Goal: Transaction & Acquisition: Purchase product/service

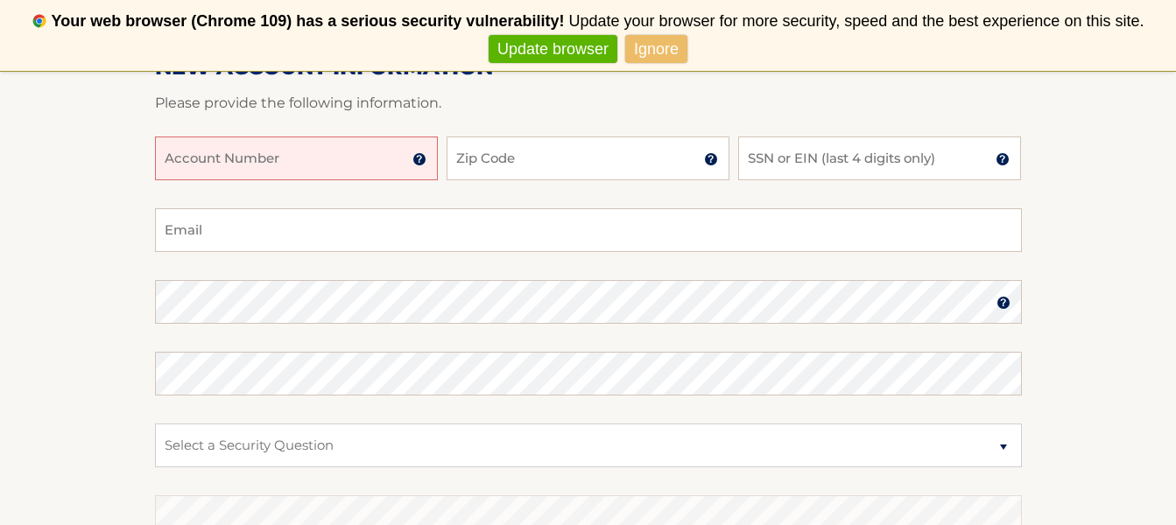
scroll to position [313, 0]
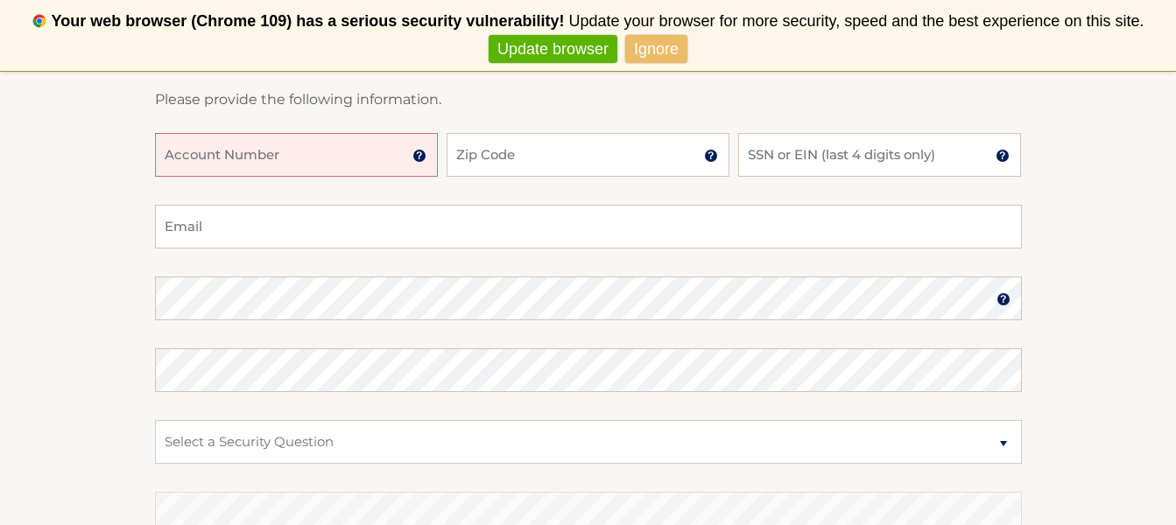
click at [201, 156] on input "Account Number" at bounding box center [296, 155] width 283 height 44
click at [193, 160] on input "44460" at bounding box center [296, 155] width 283 height 44
click at [229, 158] on input "444560" at bounding box center [296, 155] width 283 height 44
type input "4445601796"
click at [484, 156] on input "Zip Code" at bounding box center [587, 155] width 283 height 44
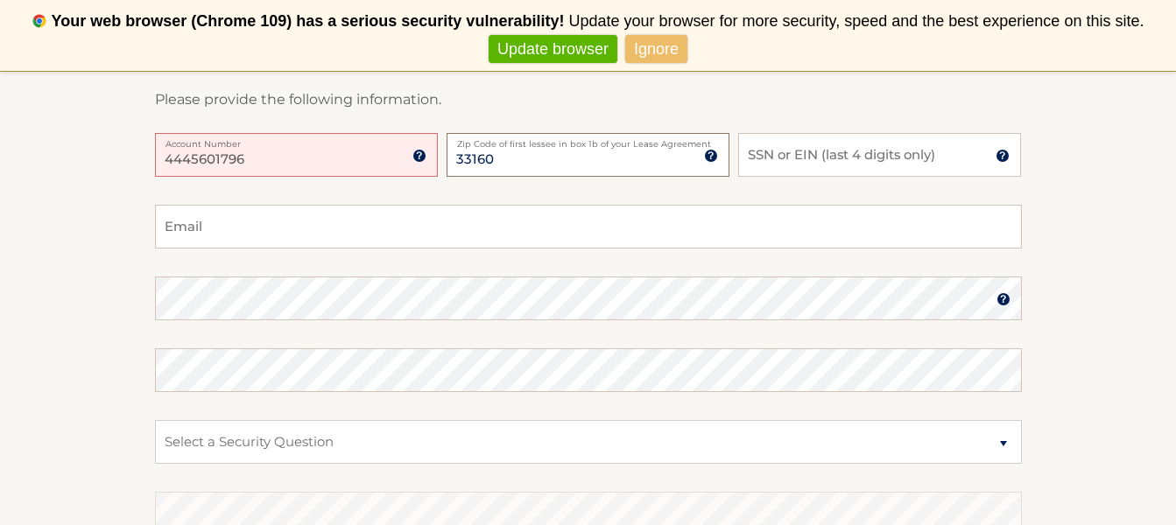
type input "33160"
click at [774, 165] on input "SSN or EIN (last 4 digits only)" at bounding box center [879, 155] width 283 height 44
type input "2262"
click at [467, 229] on input "Email" at bounding box center [588, 227] width 867 height 44
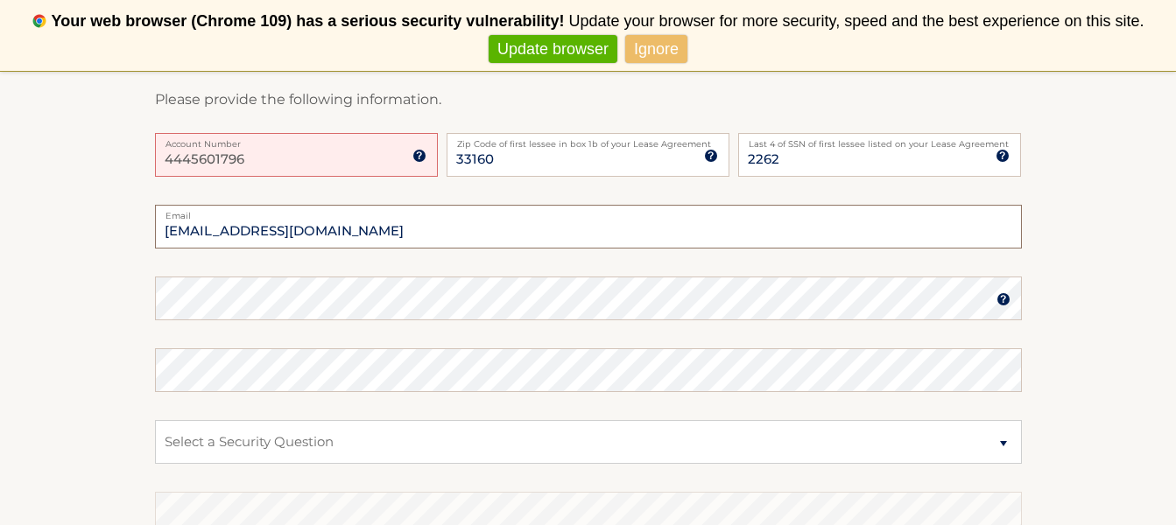
type input "michaellurye@yahoo.com"
click at [1004, 301] on img at bounding box center [1003, 299] width 14 height 14
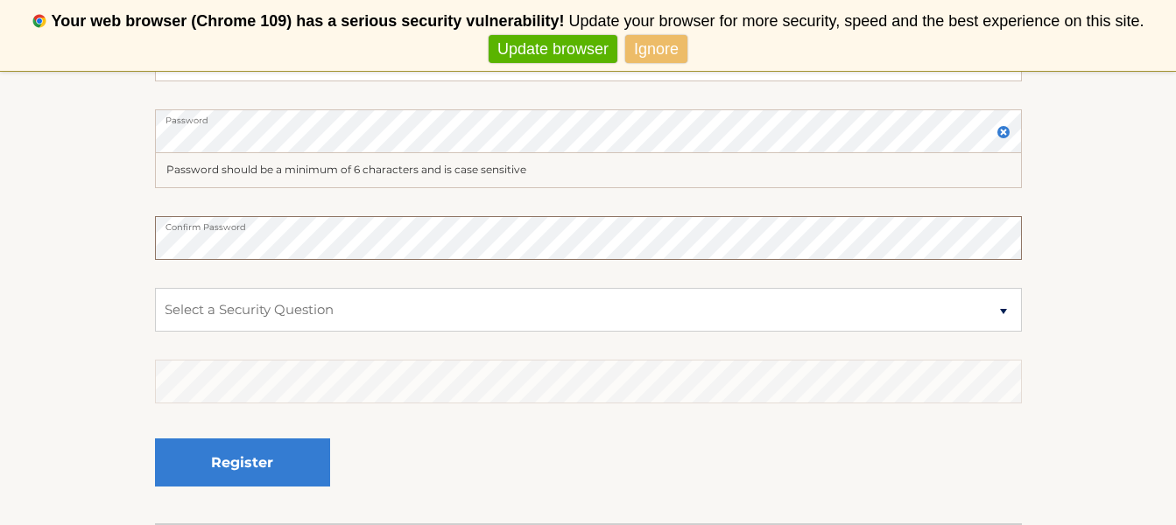
scroll to position [488, 0]
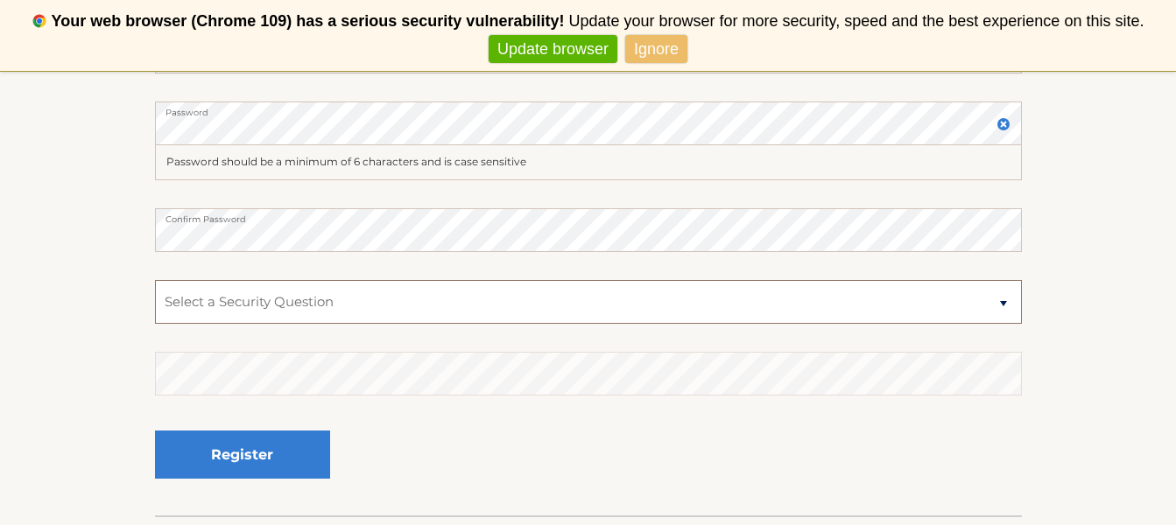
click at [1002, 306] on select "Select a Security Question What was the name of your elementary school? What is…" at bounding box center [588, 302] width 867 height 44
select select "2"
click at [155, 280] on select "Select a Security Question What was the name of your elementary school? What is…" at bounding box center [588, 302] width 867 height 44
click at [722, 467] on fieldset "michaellurye@yahoo.com Email Password Password should be a minimum of 6 charact…" at bounding box center [588, 273] width 867 height 486
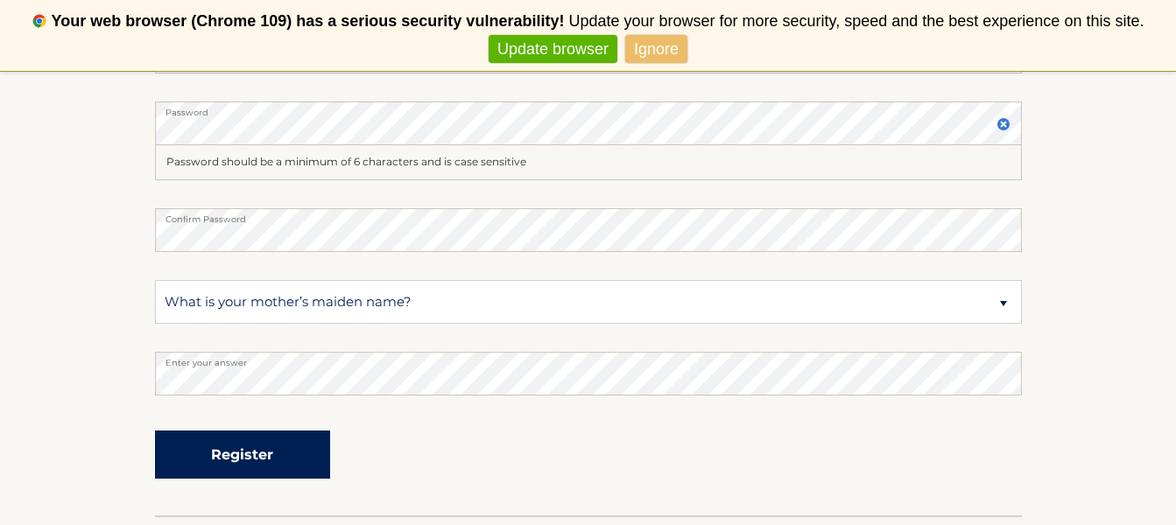
click at [278, 446] on button "Register" at bounding box center [242, 455] width 175 height 48
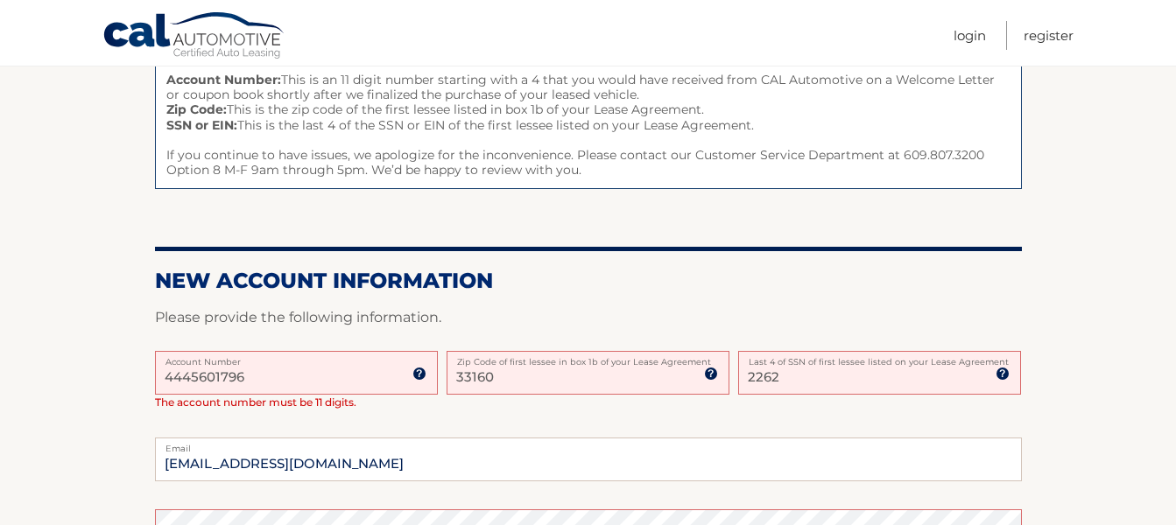
scroll to position [242, 0]
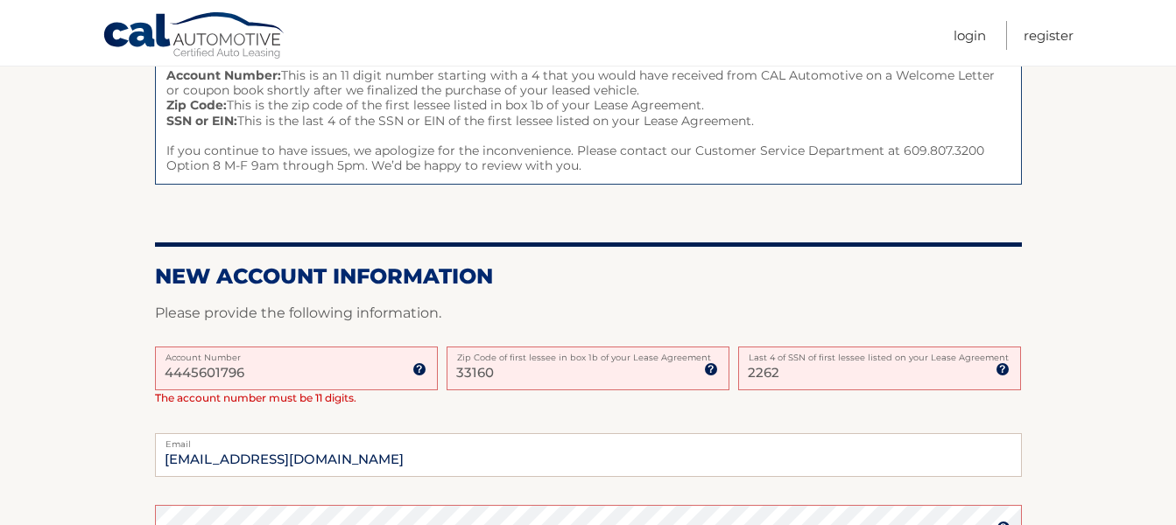
click at [235, 376] on input "4445601796" at bounding box center [296, 369] width 283 height 44
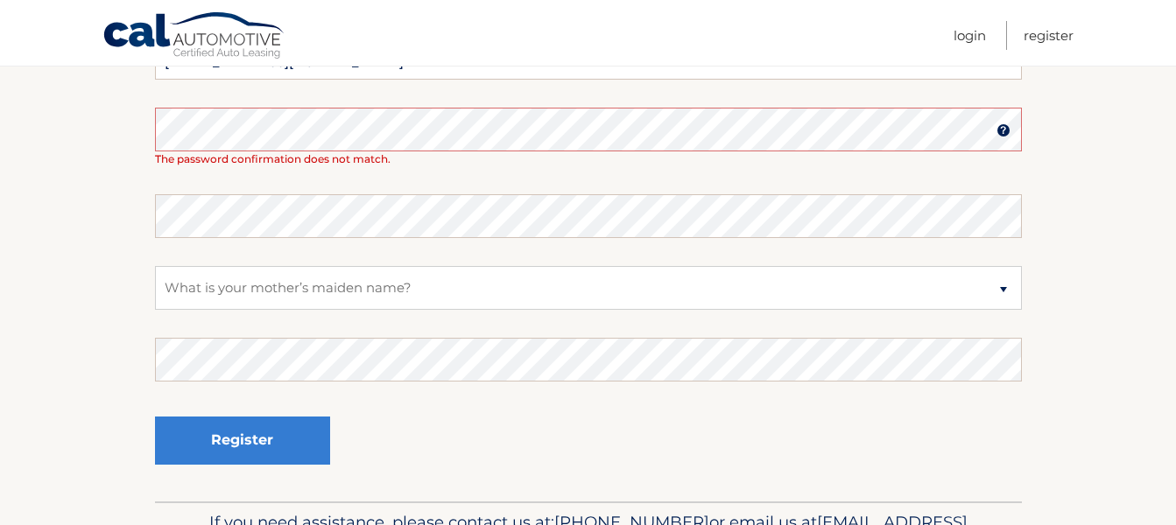
scroll to position [623, 0]
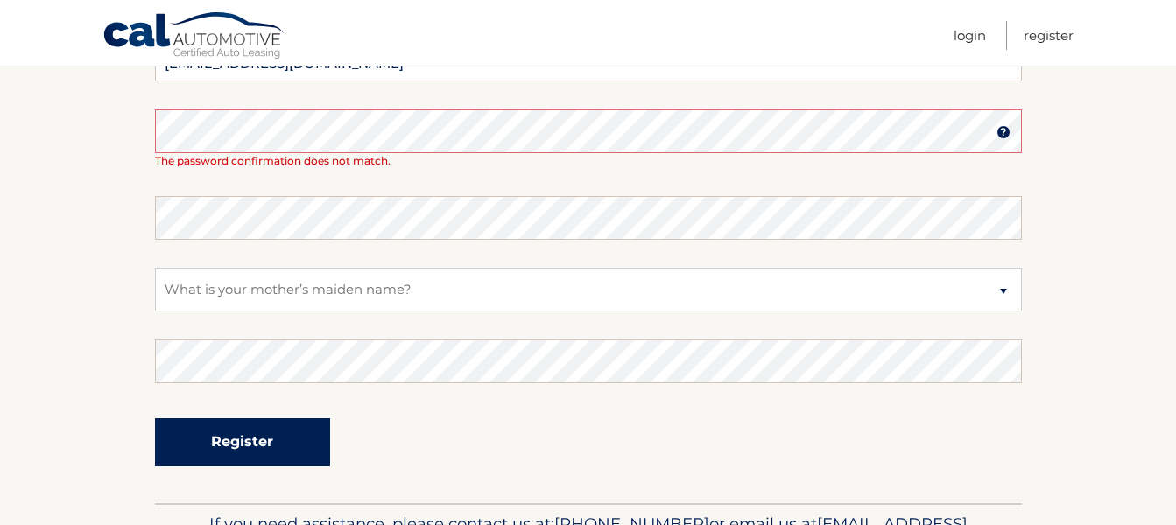
type input "44456017956"
click at [251, 438] on button "Register" at bounding box center [242, 442] width 175 height 48
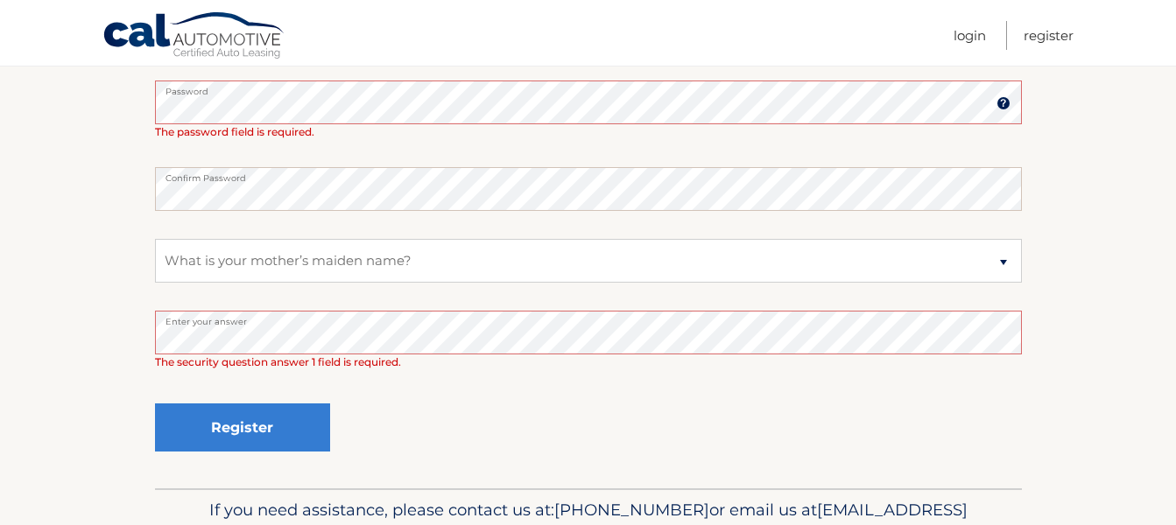
scroll to position [495, 0]
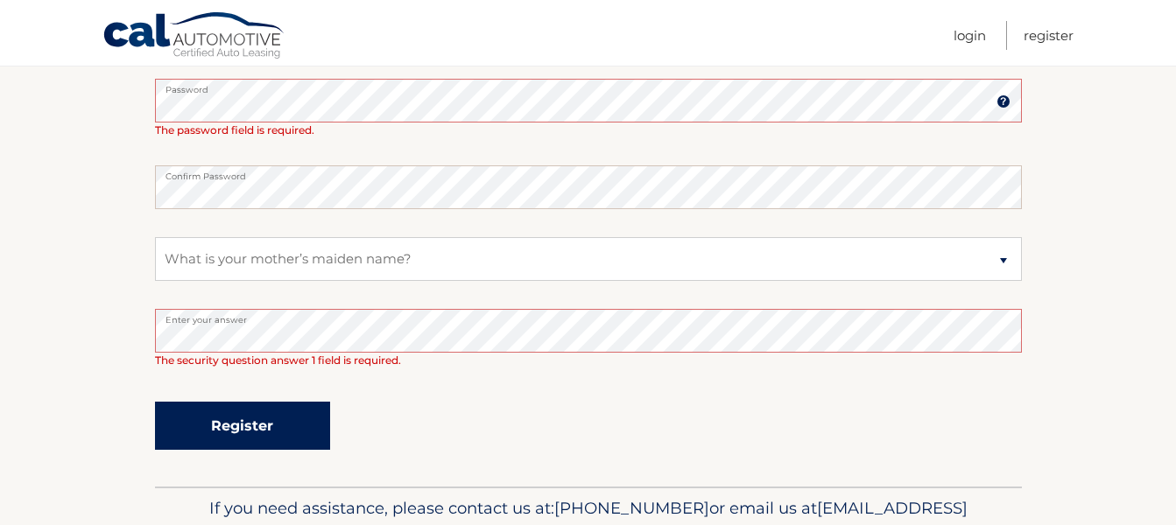
click at [229, 425] on button "Register" at bounding box center [242, 426] width 175 height 48
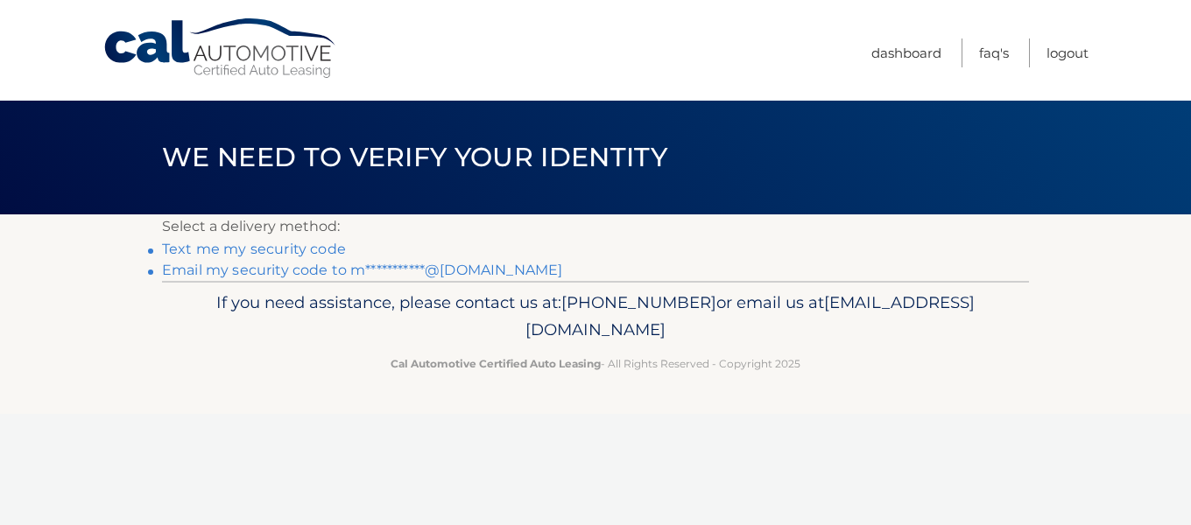
click at [297, 243] on link "Text me my security code" at bounding box center [254, 249] width 184 height 17
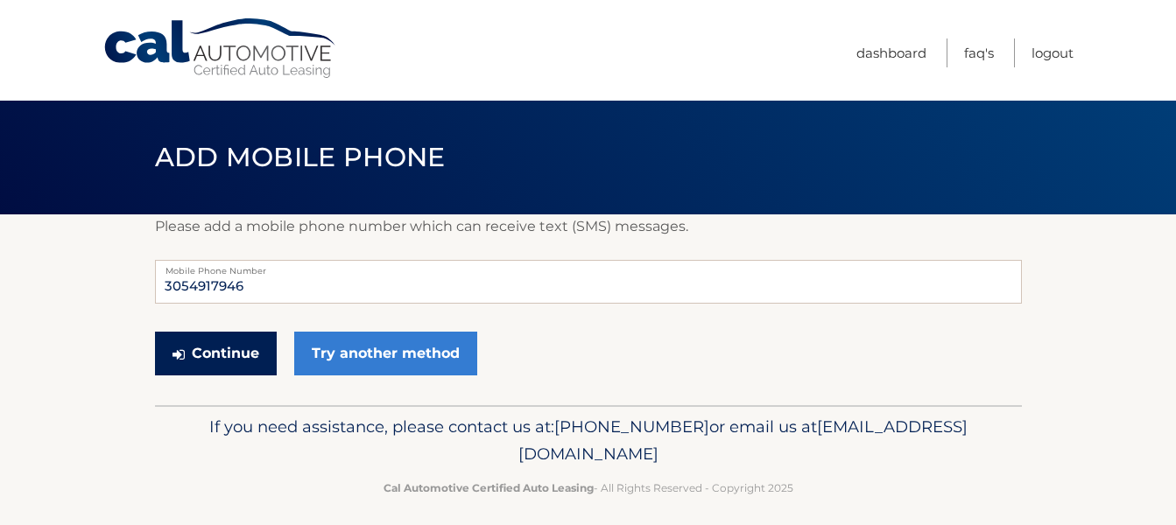
click at [236, 354] on button "Continue" at bounding box center [216, 354] width 122 height 44
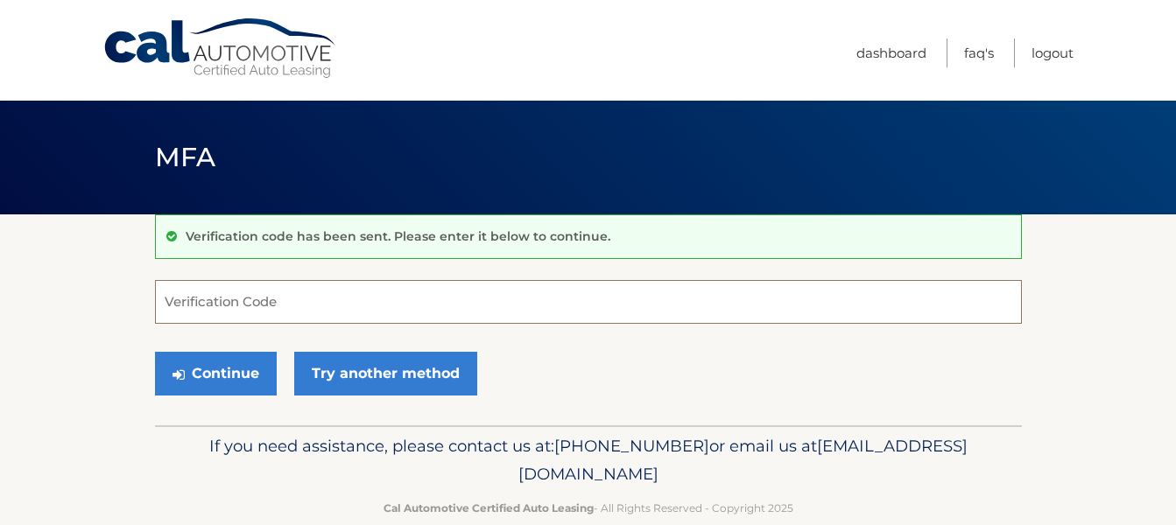
click at [169, 303] on input "Verification Code" at bounding box center [588, 302] width 867 height 44
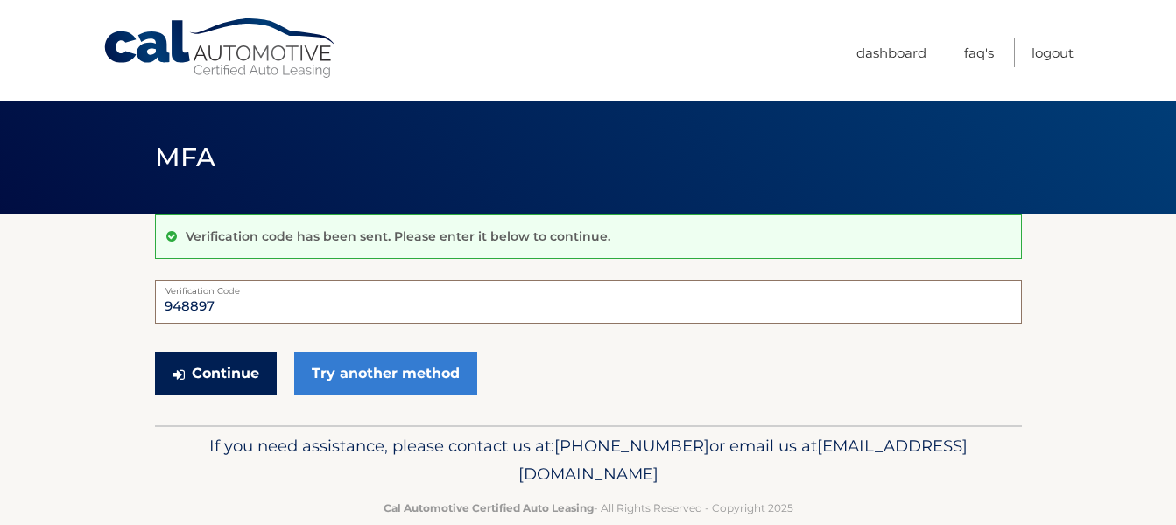
type input "948897"
click at [237, 369] on button "Continue" at bounding box center [216, 374] width 122 height 44
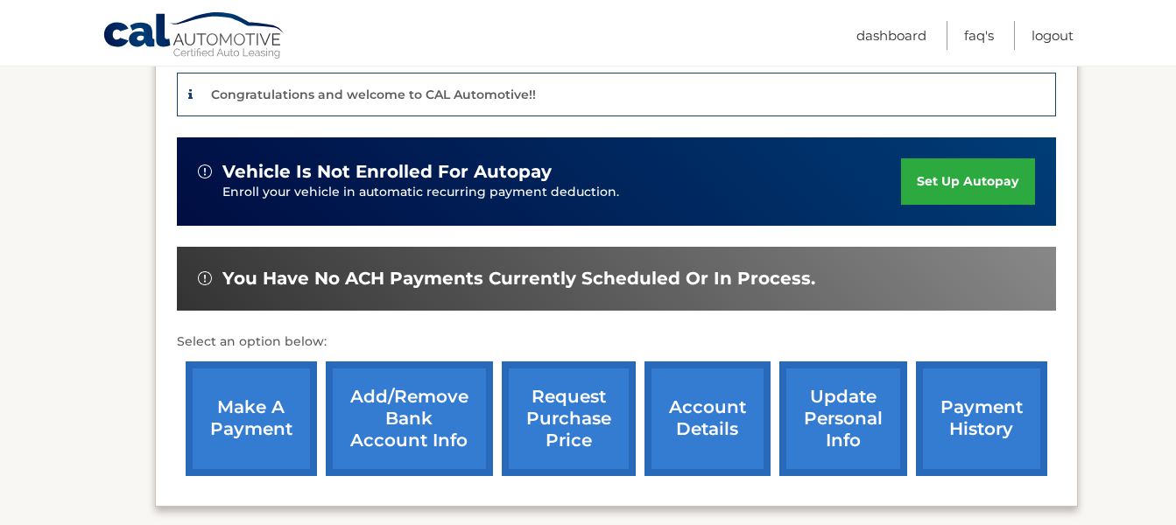
scroll to position [448, 0]
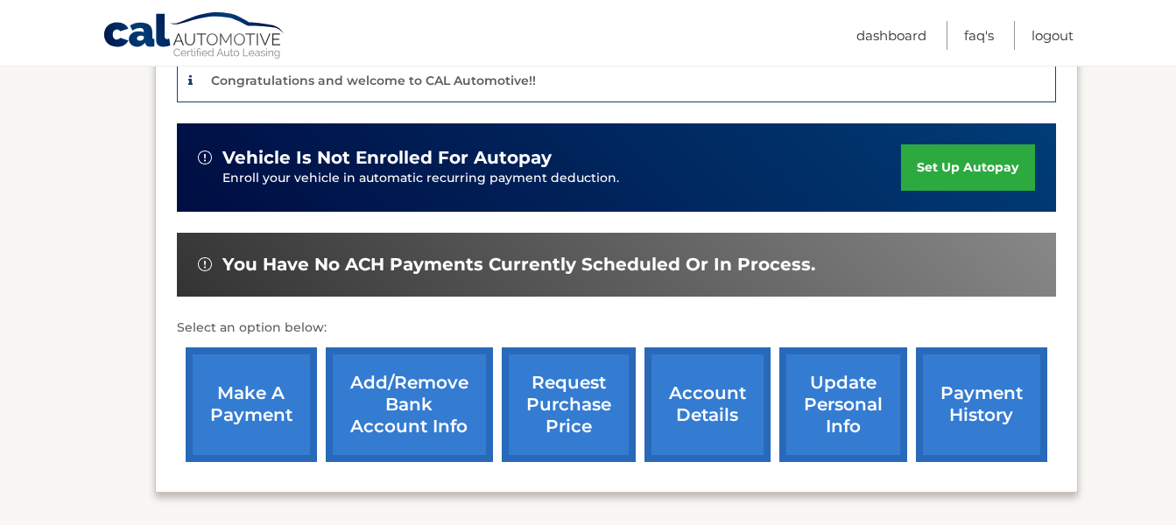
click at [265, 402] on link "make a payment" at bounding box center [251, 405] width 131 height 115
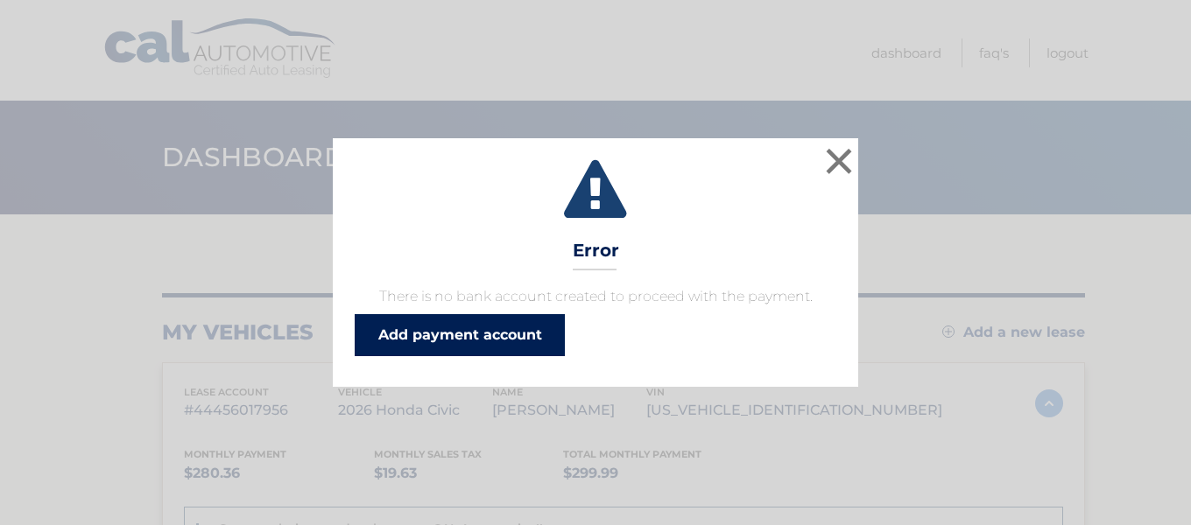
click at [434, 327] on link "Add payment account" at bounding box center [460, 335] width 210 height 42
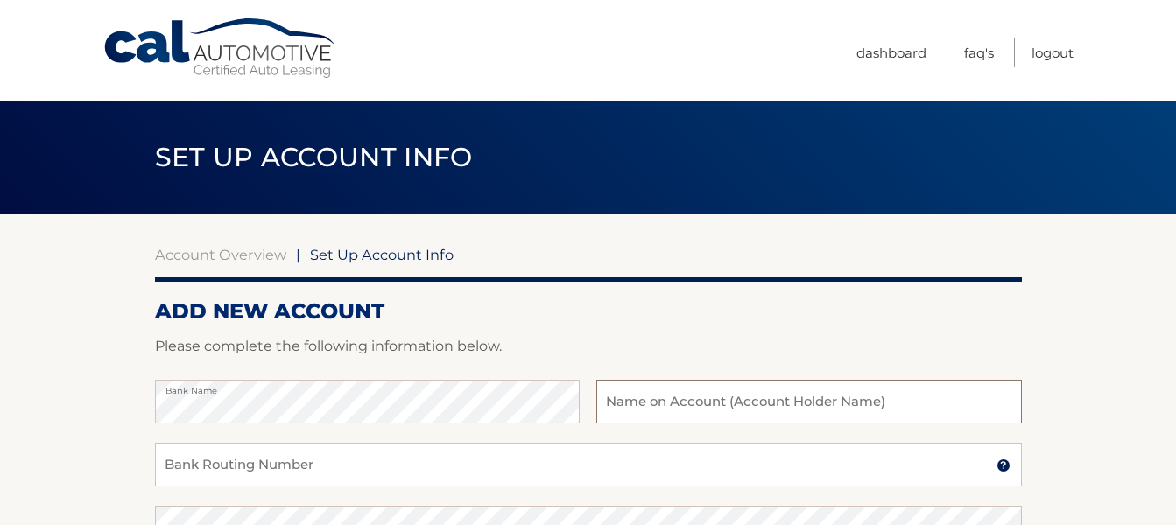
click at [615, 404] on input "text" at bounding box center [808, 402] width 425 height 44
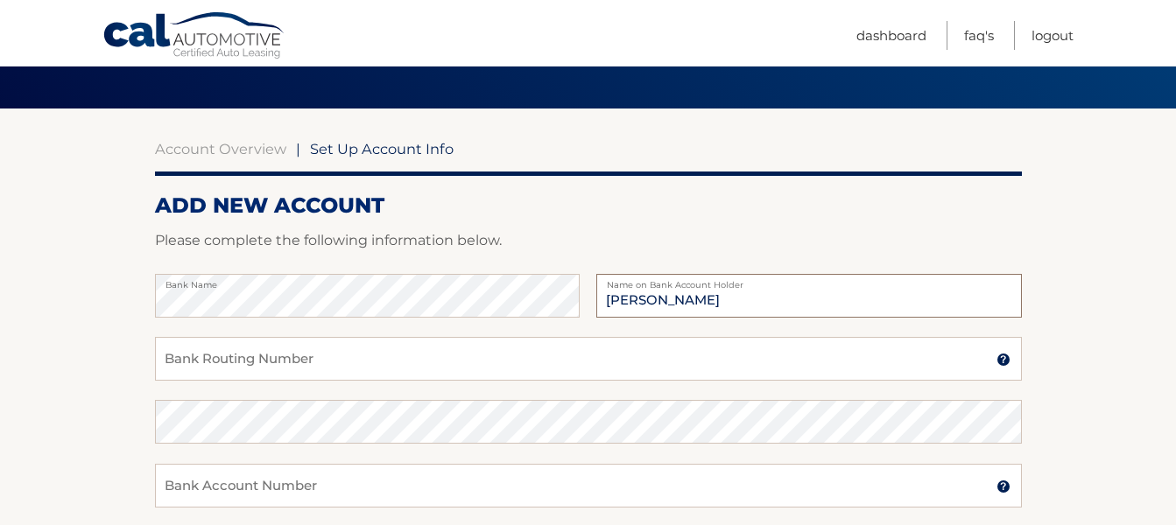
scroll to position [116, 0]
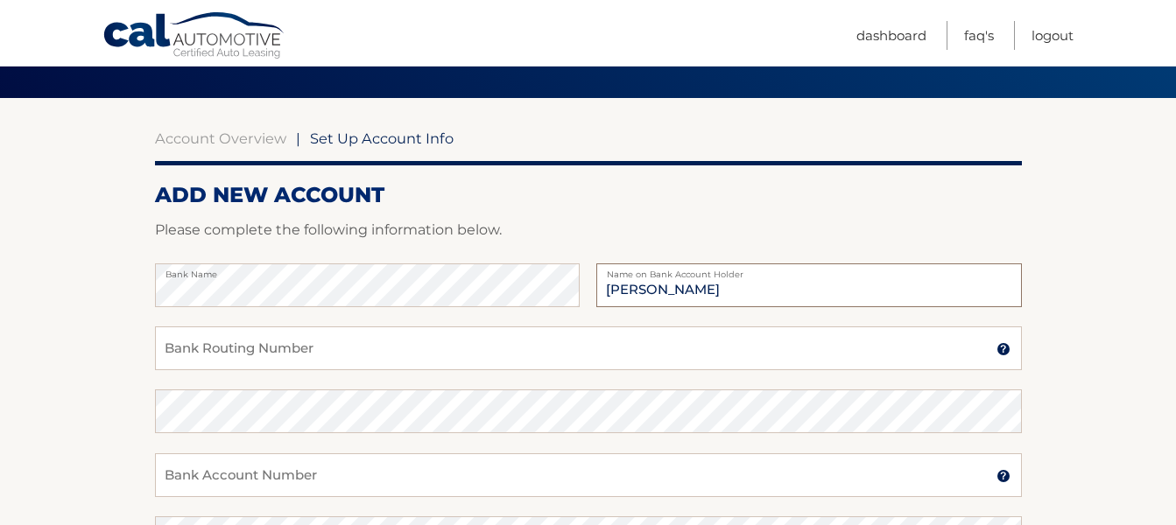
type input "Michael Lurye"
click at [367, 360] on input "Bank Routing Number" at bounding box center [588, 349] width 867 height 44
type input "021000089"
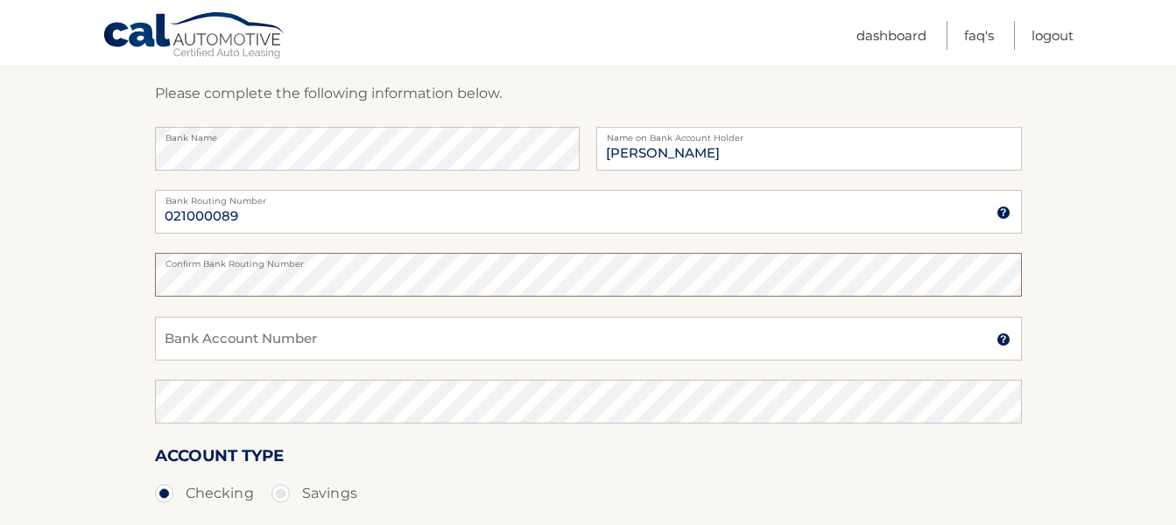
scroll to position [255, 0]
click at [606, 341] on input "Bank Account Number" at bounding box center [588, 337] width 867 height 44
type input "18943883"
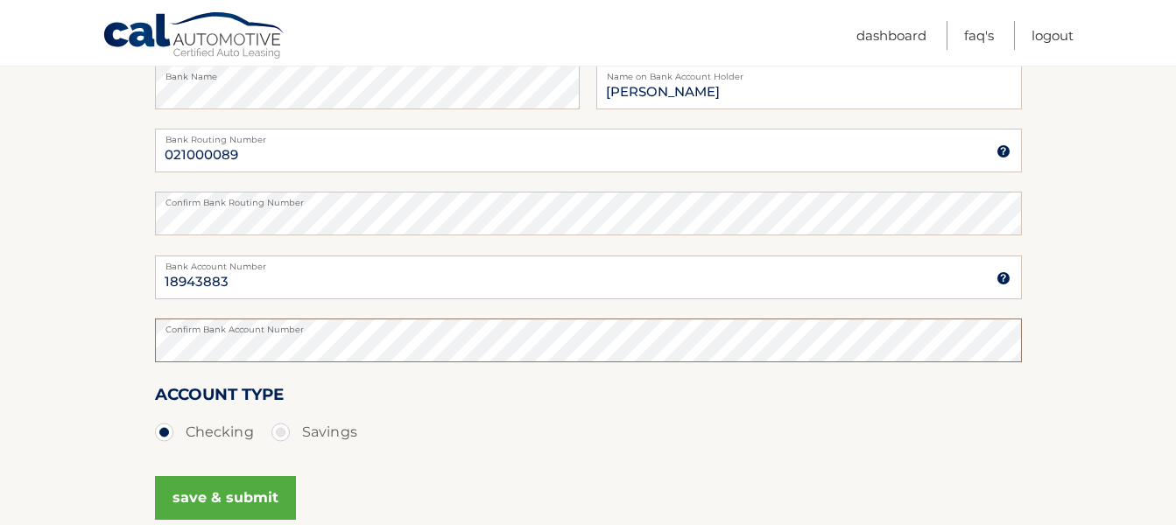
scroll to position [316, 0]
click at [222, 499] on button "save & submit" at bounding box center [225, 496] width 141 height 44
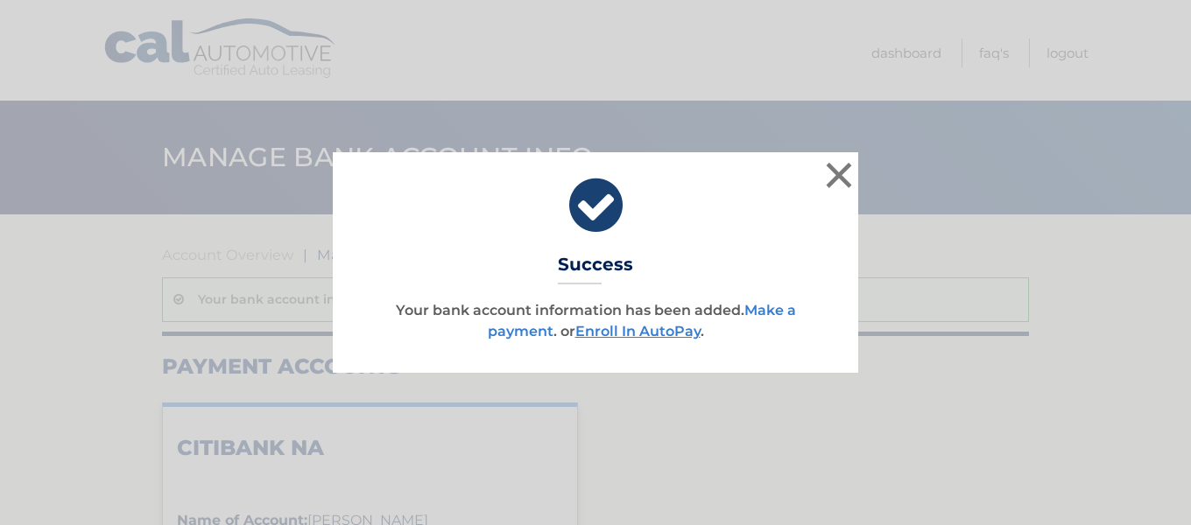
click at [517, 328] on link "Make a payment" at bounding box center [642, 321] width 308 height 38
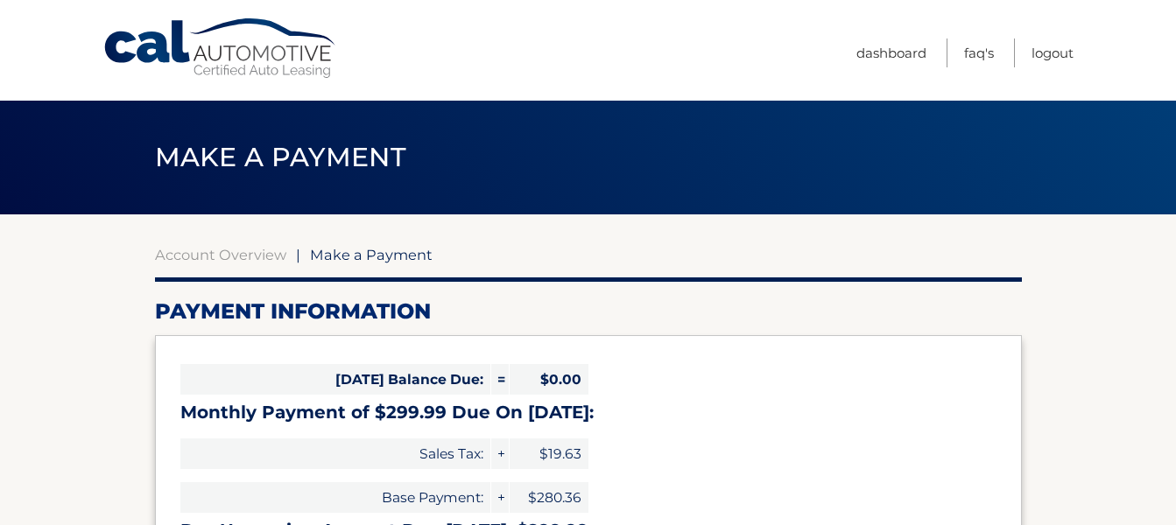
select select "NWU0MGRkMmItYmNlNC00NzNjLTg4YTUtZjhkNzQyNjdmMDBm"
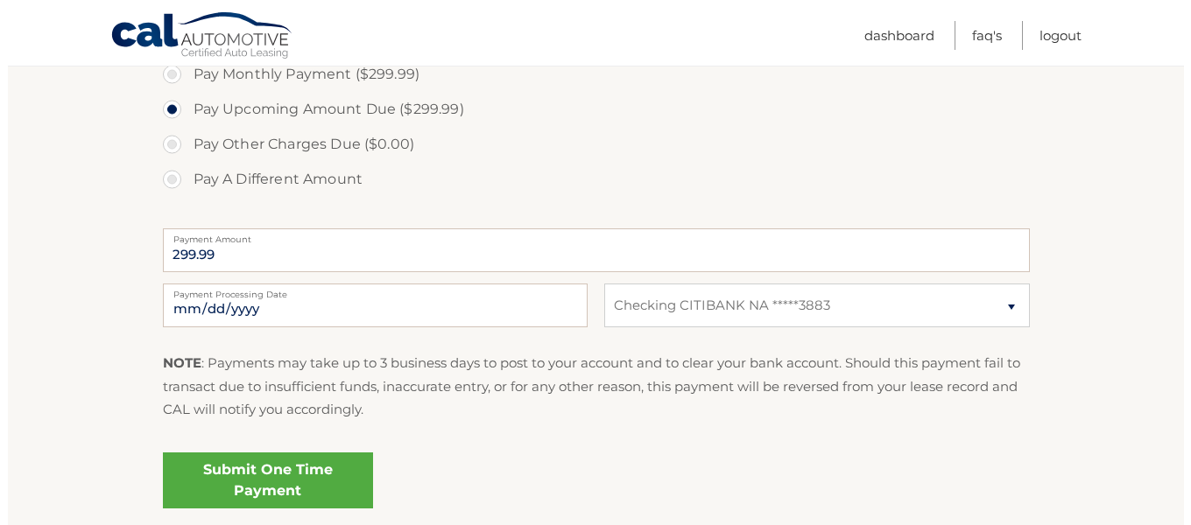
scroll to position [615, 0]
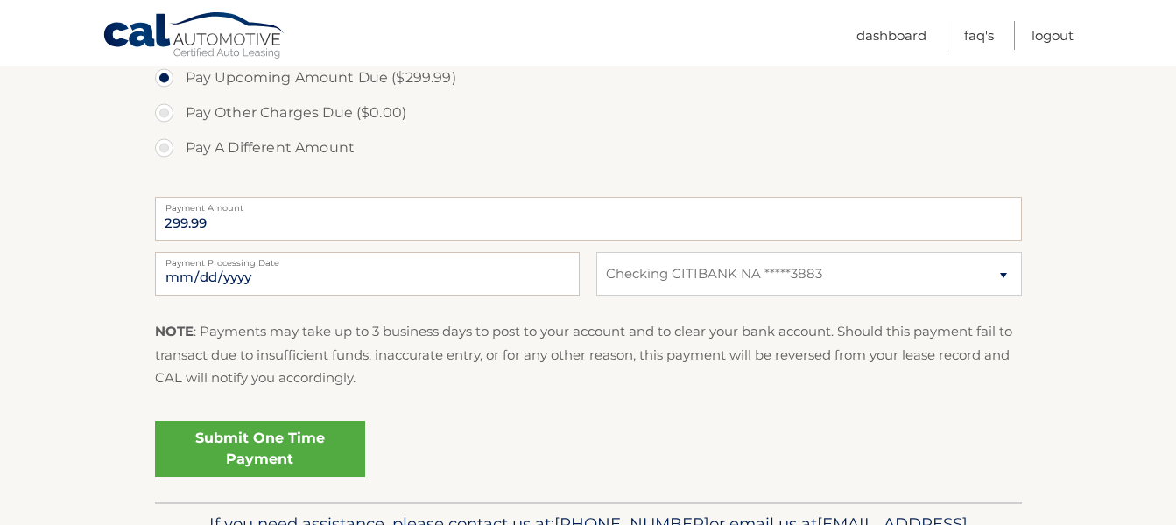
click at [289, 443] on link "Submit One Time Payment" at bounding box center [260, 449] width 210 height 56
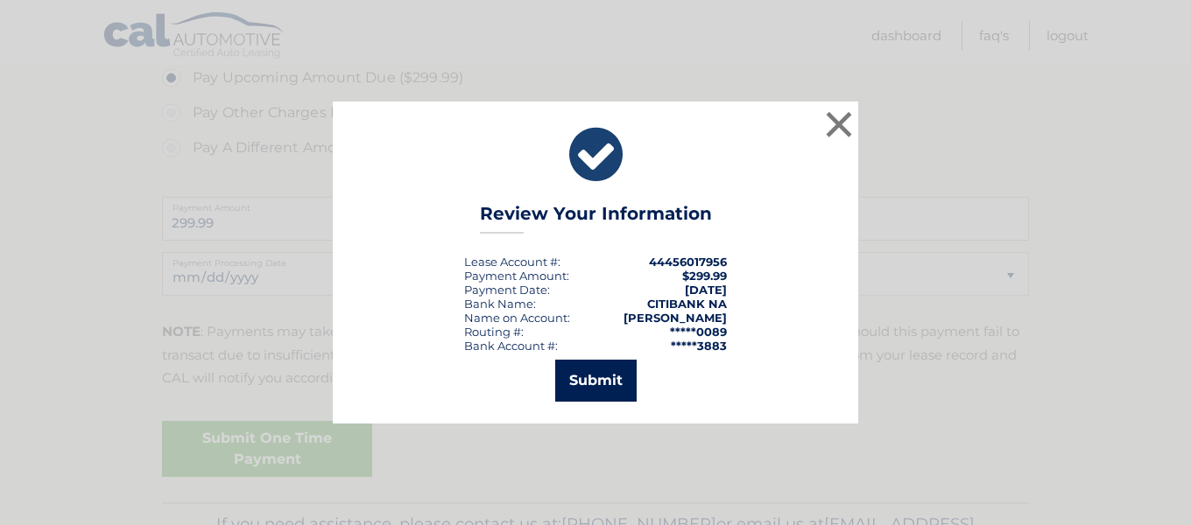
click at [587, 381] on button "Submit" at bounding box center [595, 381] width 81 height 42
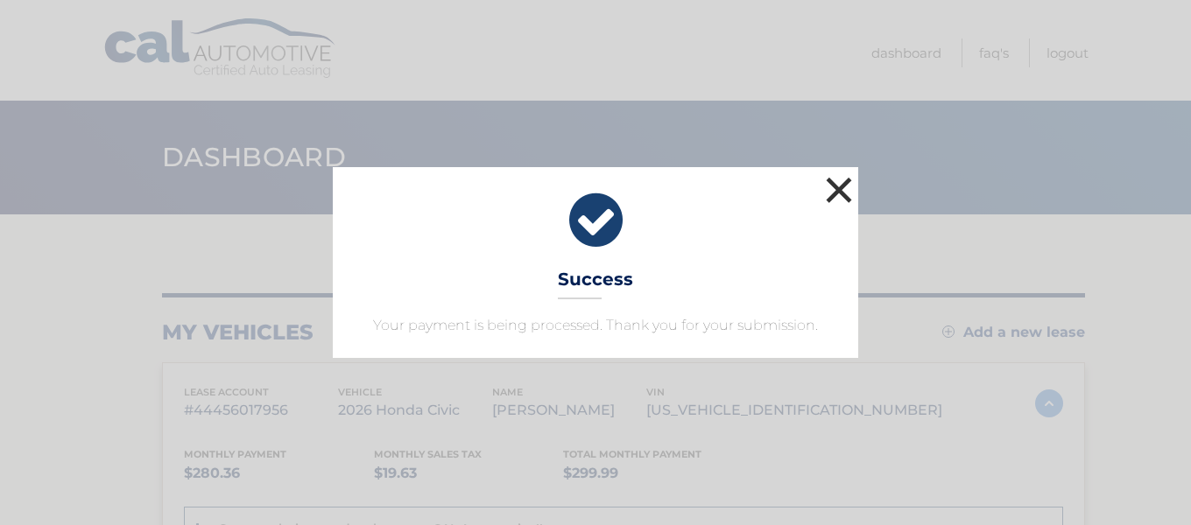
click at [859, 169] on div "× Success Your payment is being processed. Thank you for your submission." at bounding box center [595, 262] width 1177 height 191
